Goal: Find specific page/section: Find specific page/section

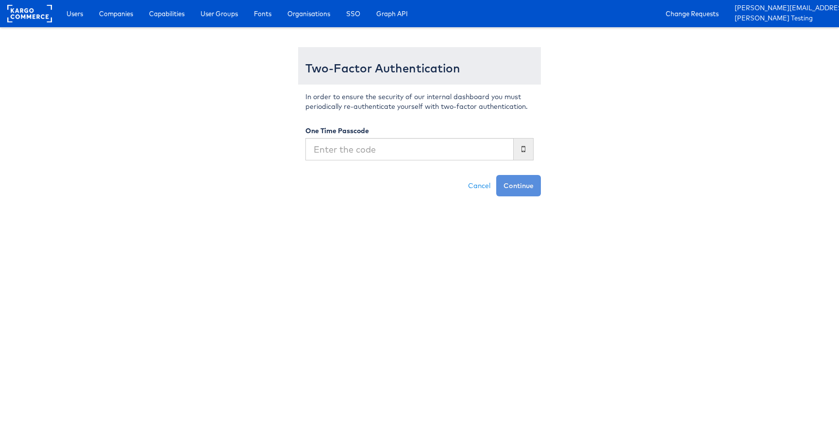
click at [389, 149] on input "text" at bounding box center [410, 149] width 208 height 22
type input "769748"
click at [496, 175] on button "Continue" at bounding box center [518, 185] width 45 height 21
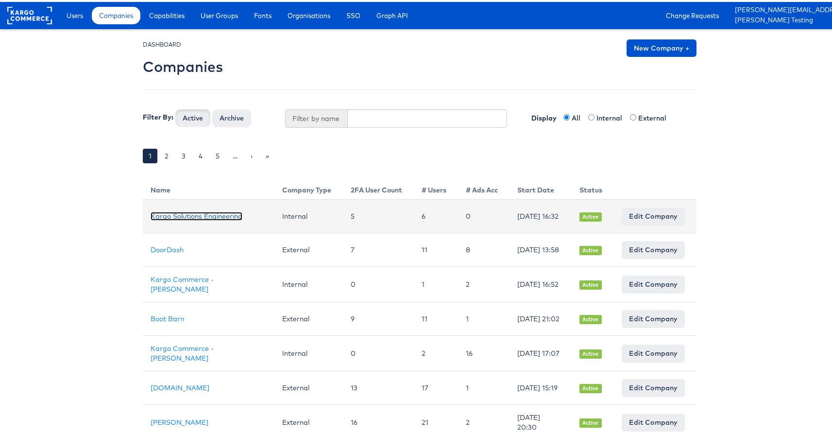
click at [165, 211] on link "Kargo Solutions Engineering" at bounding box center [197, 214] width 92 height 9
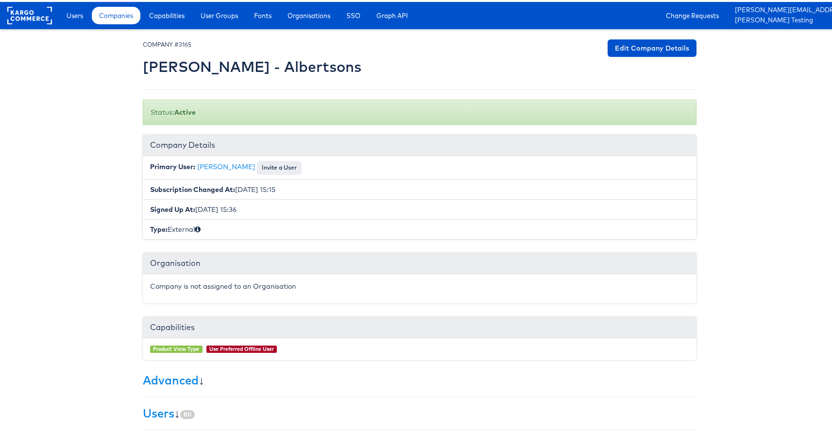
scroll to position [133, 0]
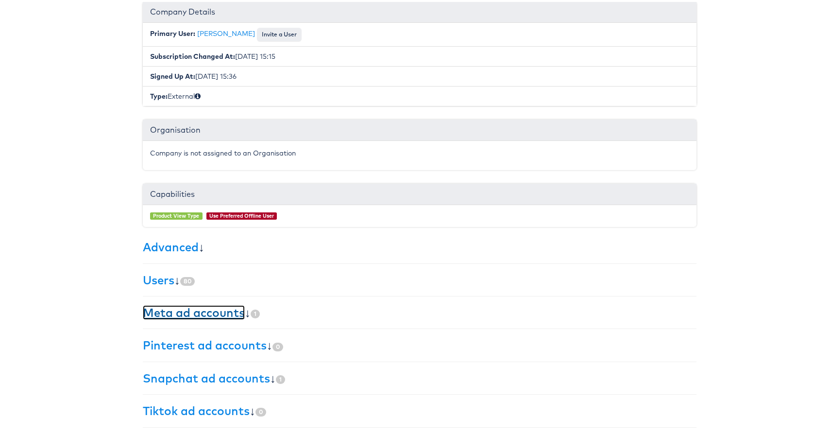
click at [156, 309] on link "Meta ad accounts" at bounding box center [194, 310] width 102 height 15
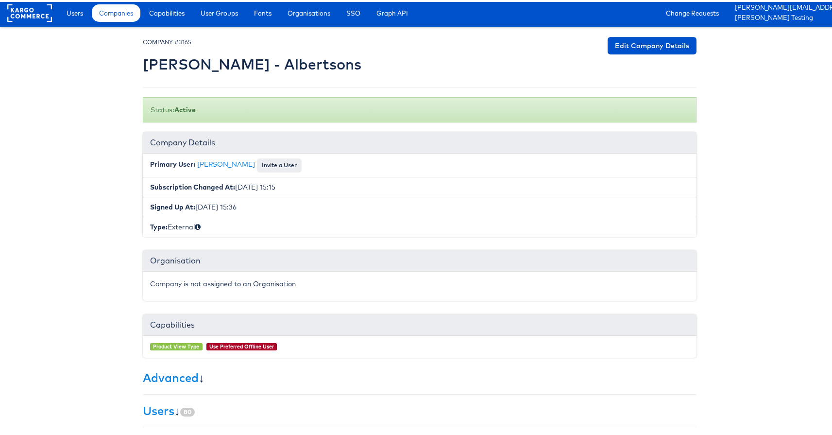
scroll to position [0, 0]
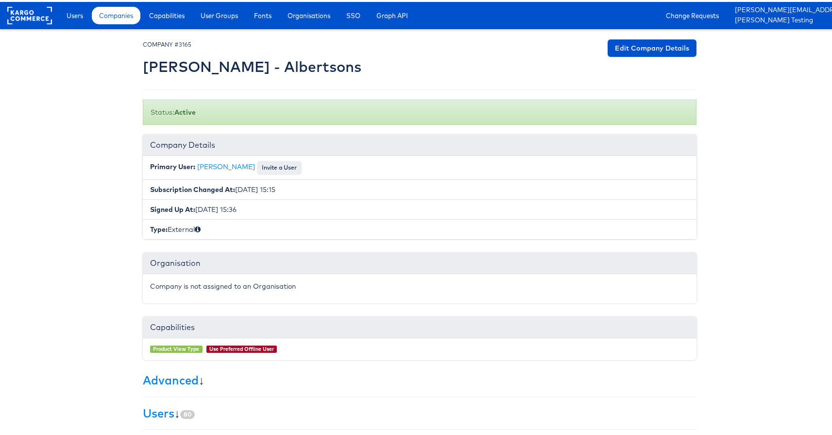
click at [235, 68] on h2 "Merkle - Albertsons" at bounding box center [252, 65] width 219 height 16
copy h2 "Albertsons"
